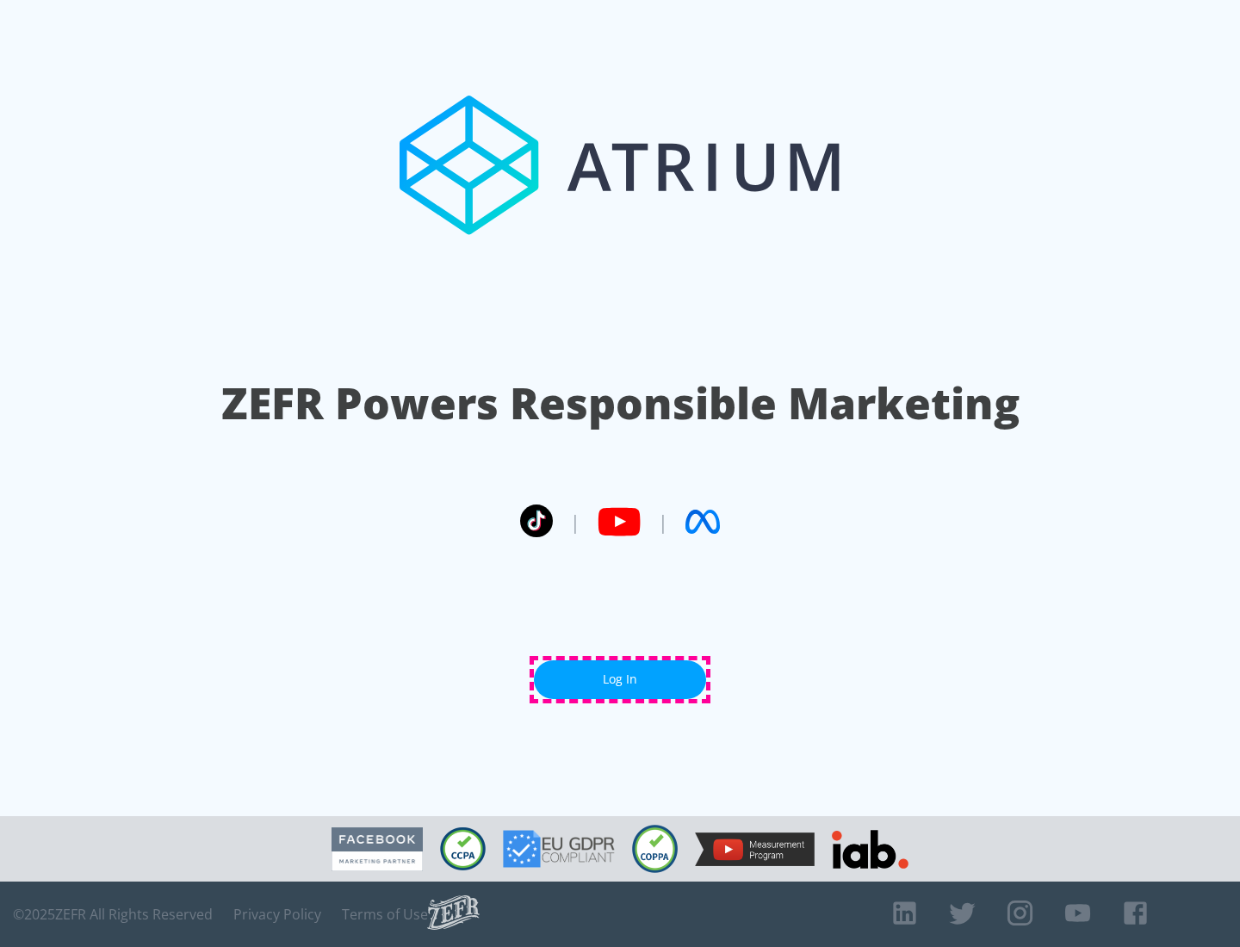
click at [620, 679] on link "Log In" at bounding box center [620, 679] width 172 height 39
